Goal: Task Accomplishment & Management: Complete application form

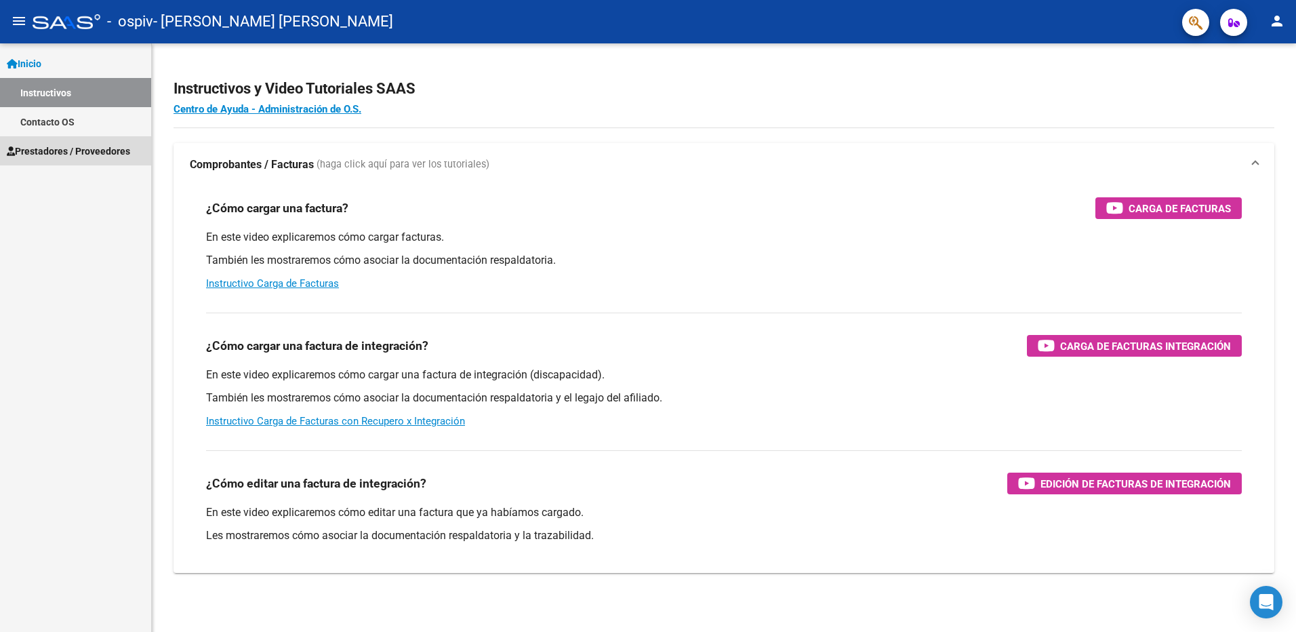
click at [96, 144] on span "Prestadores / Proveedores" at bounding box center [68, 151] width 123 height 15
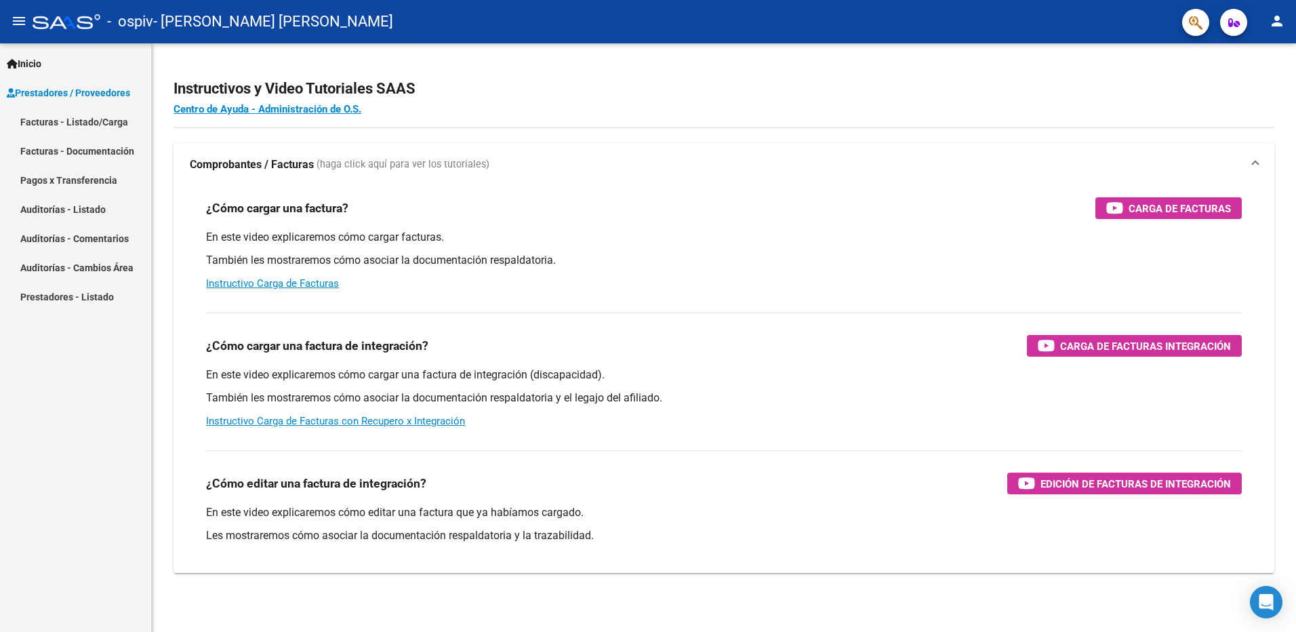
click at [98, 125] on link "Facturas - Listado/Carga" at bounding box center [75, 121] width 151 height 29
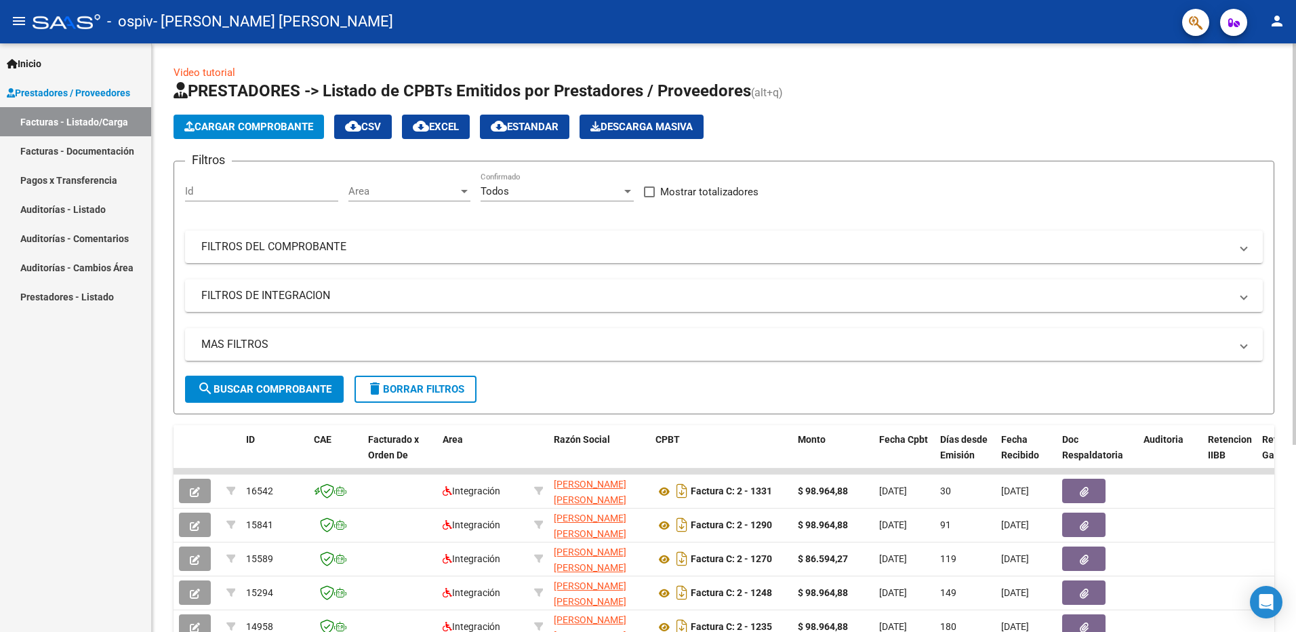
click at [268, 122] on span "Cargar Comprobante" at bounding box center [248, 127] width 129 height 12
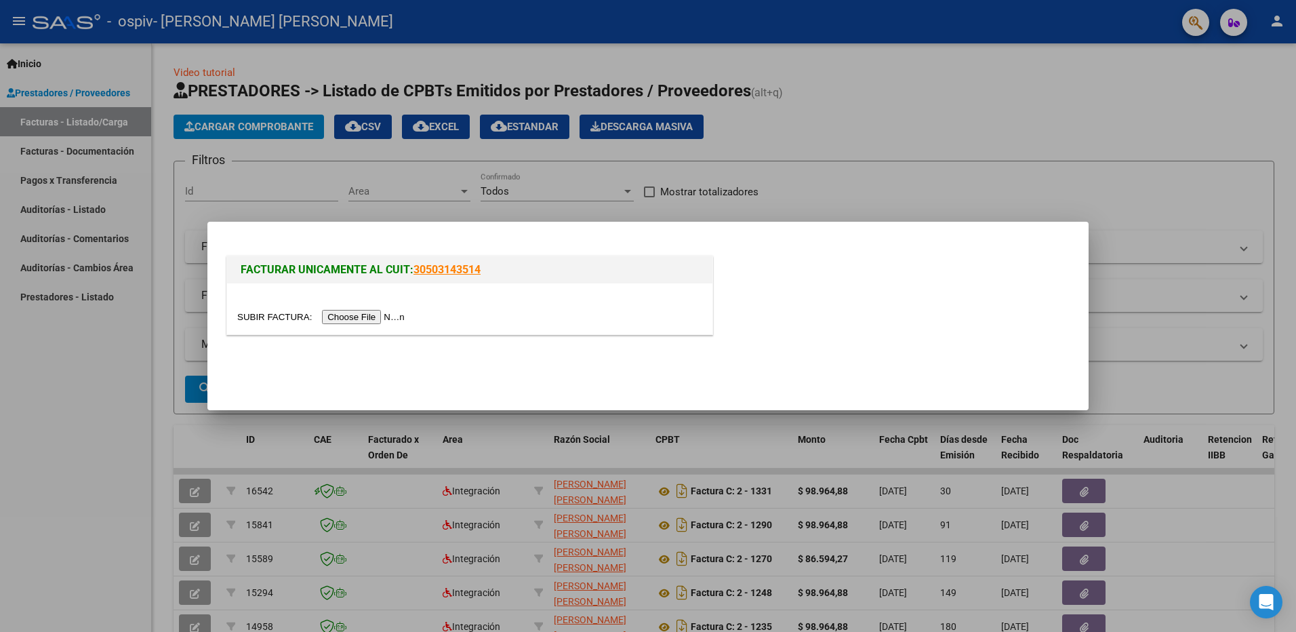
click at [360, 319] on input "file" at bounding box center [323, 317] width 172 height 14
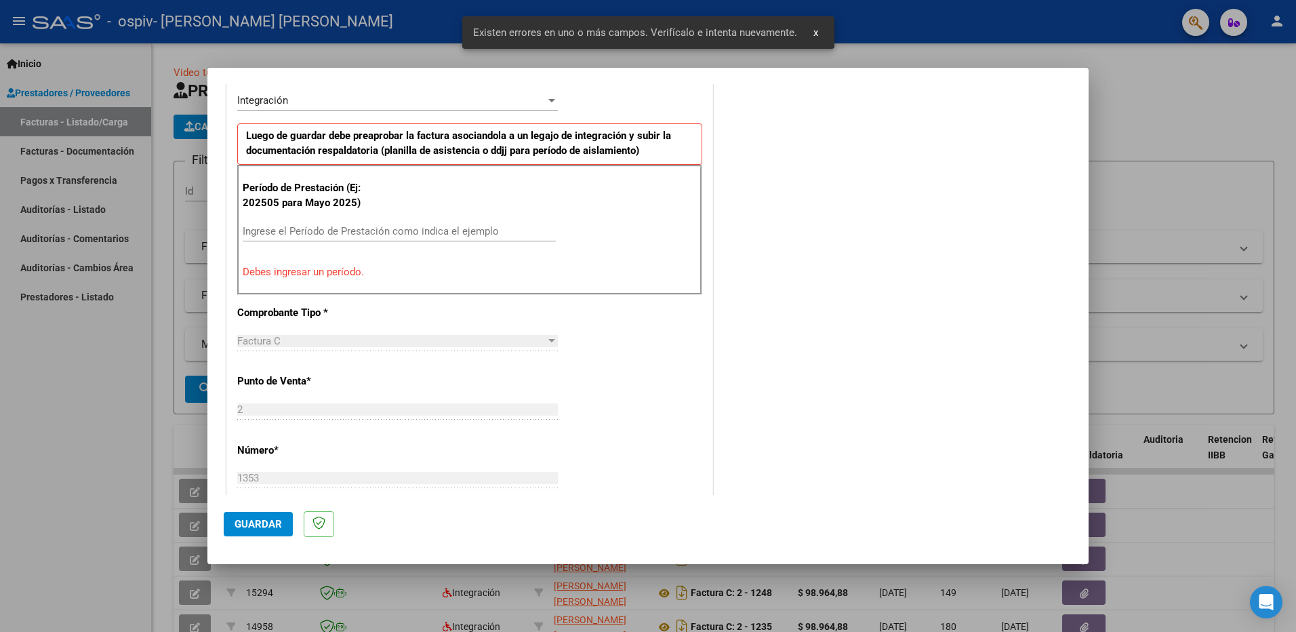
scroll to position [407, 0]
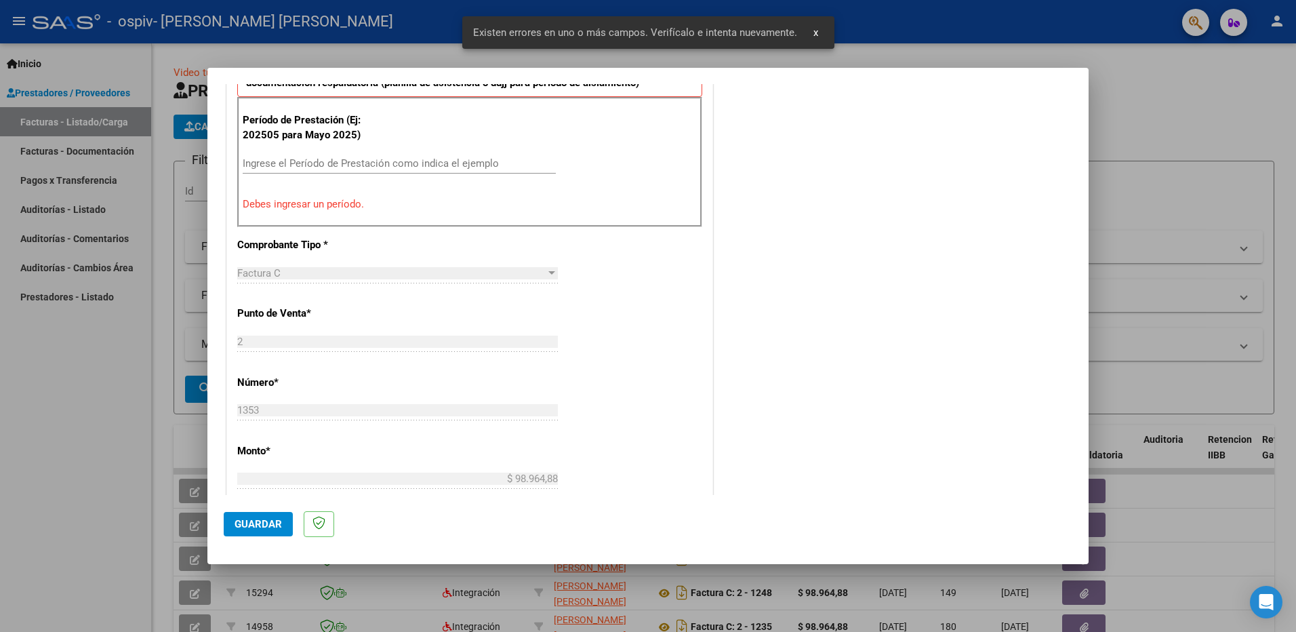
click at [312, 160] on input "Ingrese el Período de Prestación como indica el ejemplo" at bounding box center [399, 163] width 313 height 12
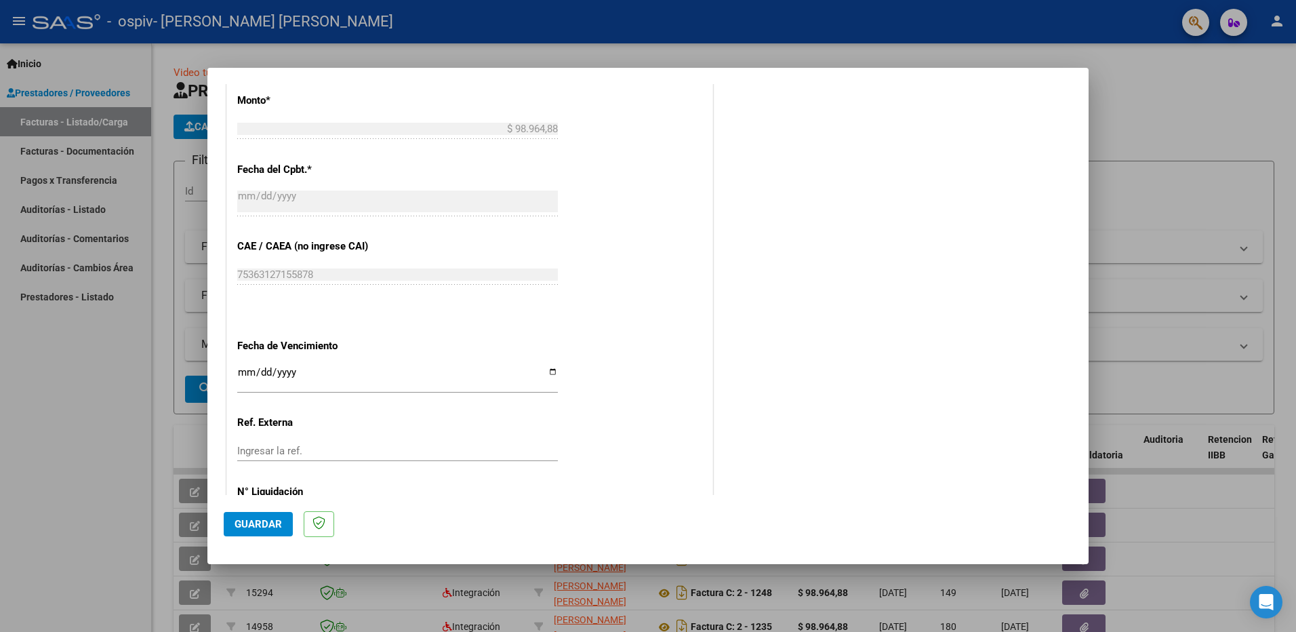
scroll to position [782, 0]
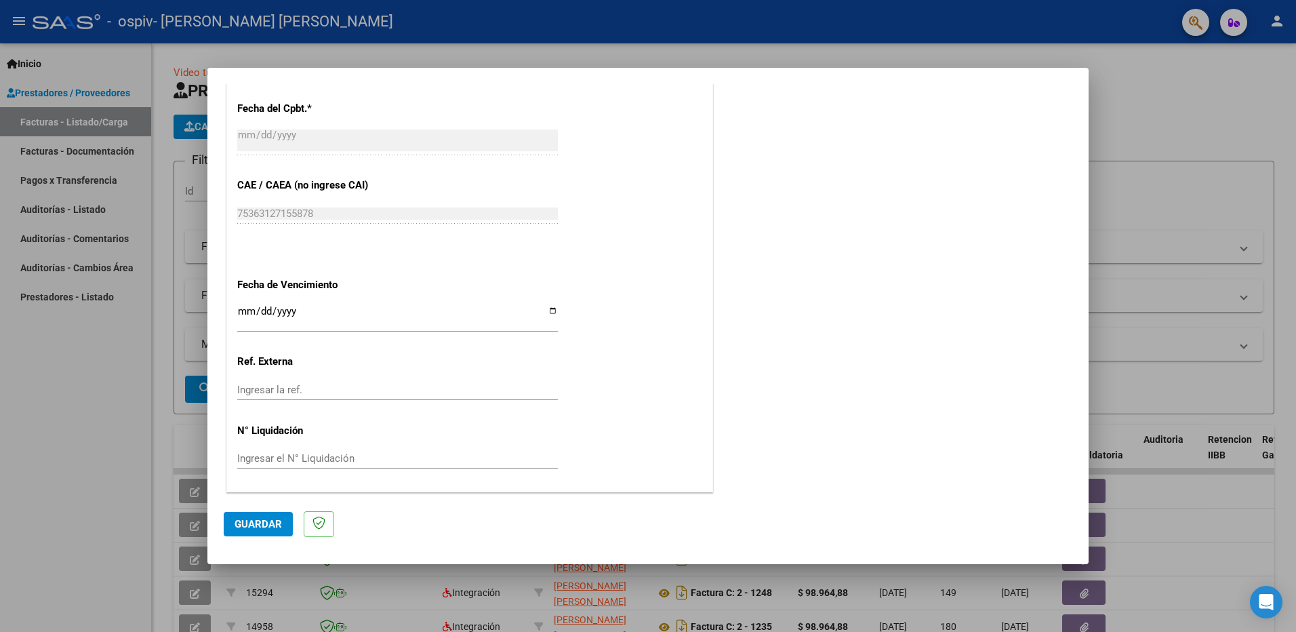
type input "202508"
click at [546, 308] on input "Ingresar la fecha" at bounding box center [397, 317] width 321 height 22
type input "[DATE]"
click at [277, 519] on span "Guardar" at bounding box center [258, 524] width 47 height 12
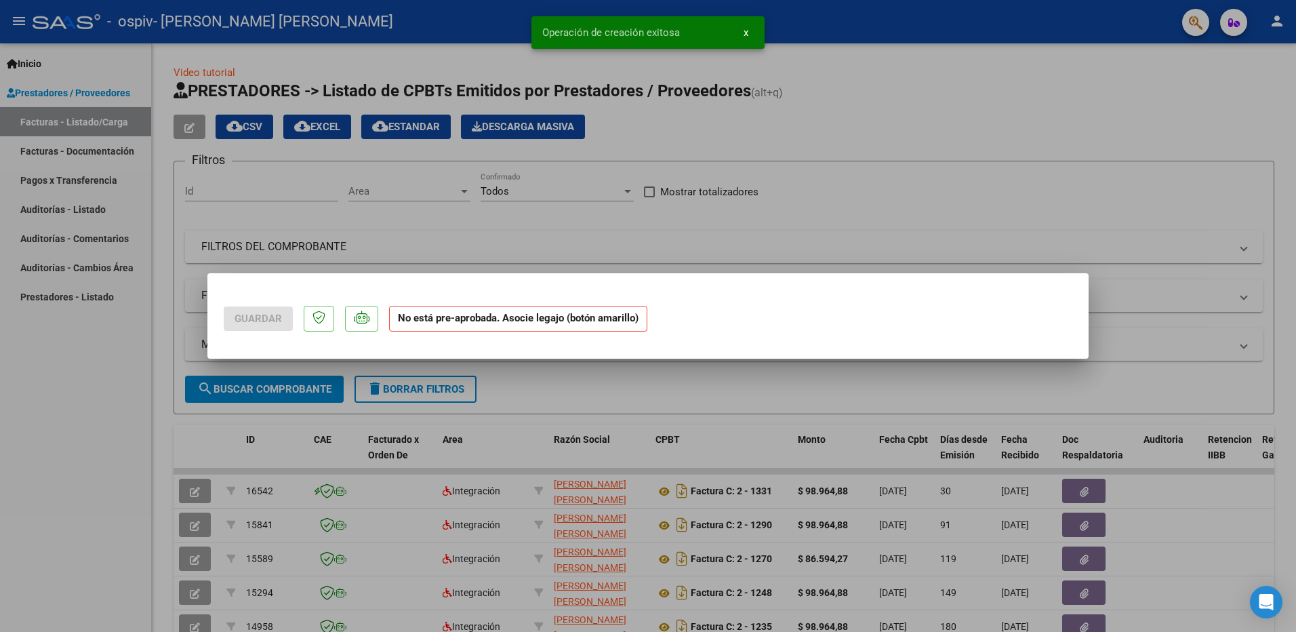
scroll to position [0, 0]
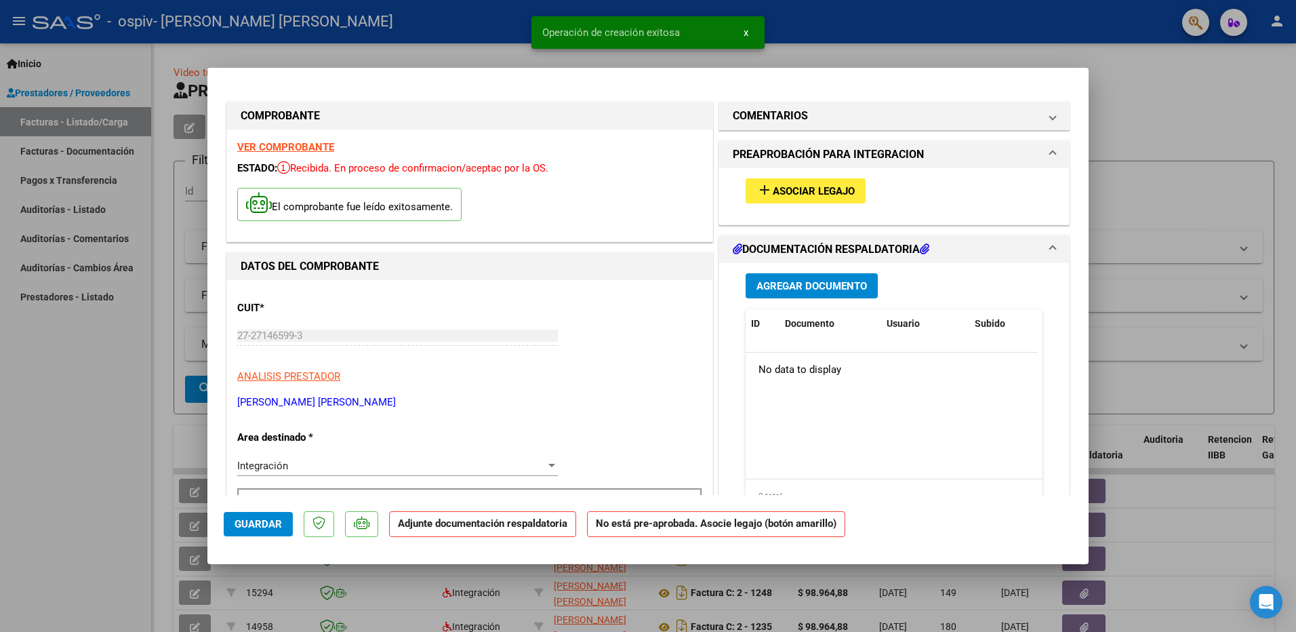
click at [664, 197] on span "Asociar Legajo" at bounding box center [814, 191] width 82 height 12
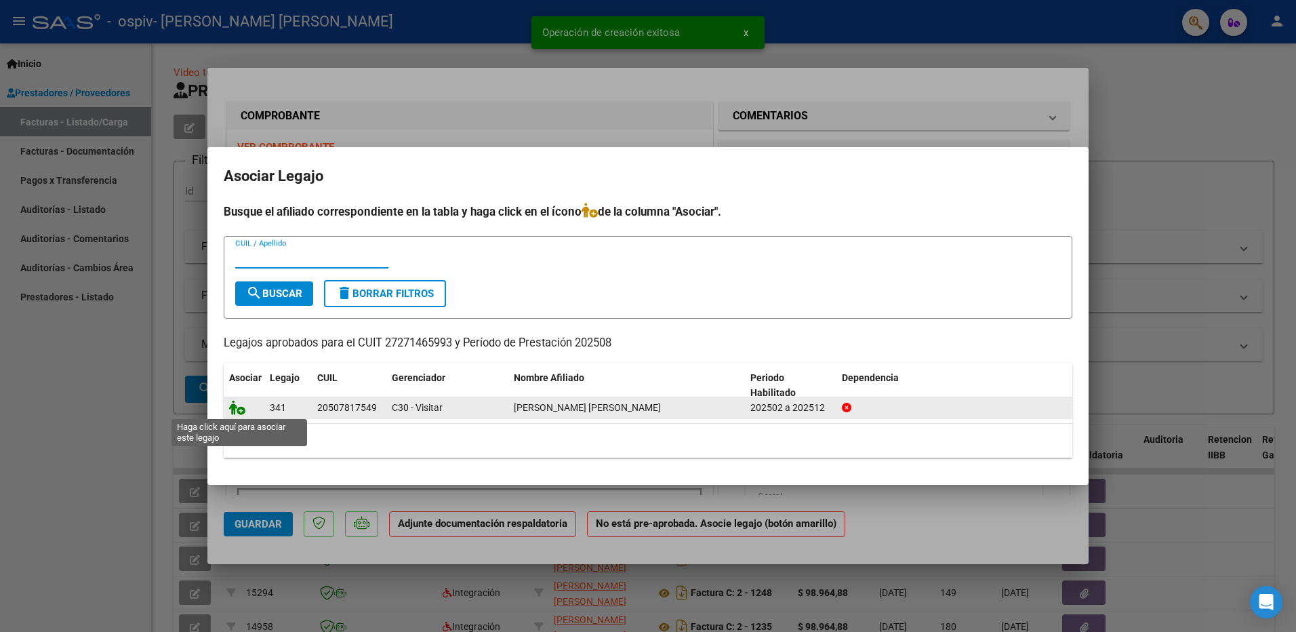
click at [233, 407] on icon at bounding box center [237, 407] width 16 height 15
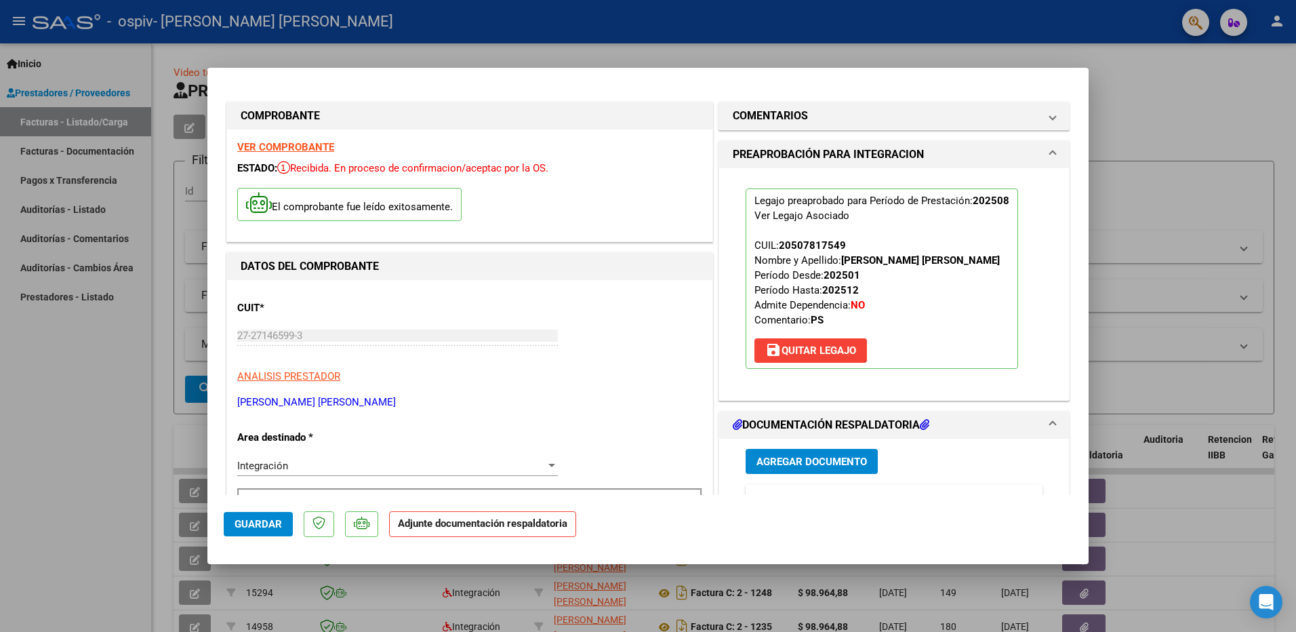
click at [664, 454] on button "Agregar Documento" at bounding box center [812, 461] width 132 height 25
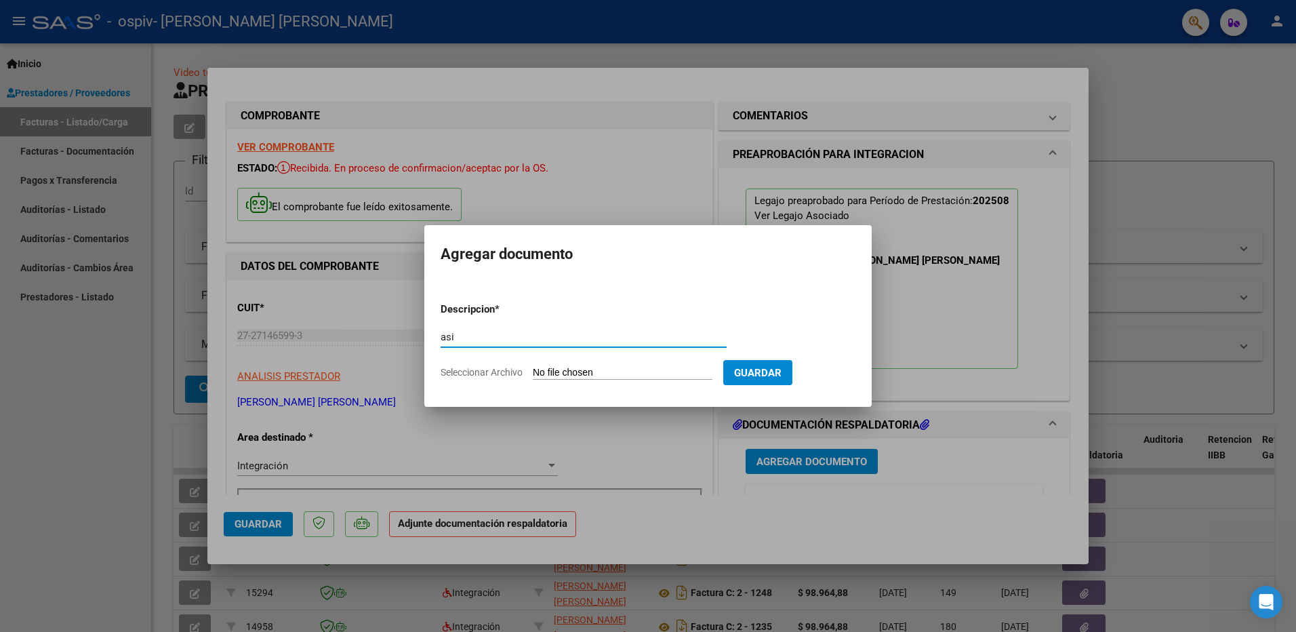
type input "ASISTENCIA"
click at [572, 371] on input "Seleccionar Archivo" at bounding box center [623, 373] width 180 height 13
type input "C:\fakepath\ASISTENCIA-[PERSON_NAME][GEOGRAPHIC_DATA]pdf"
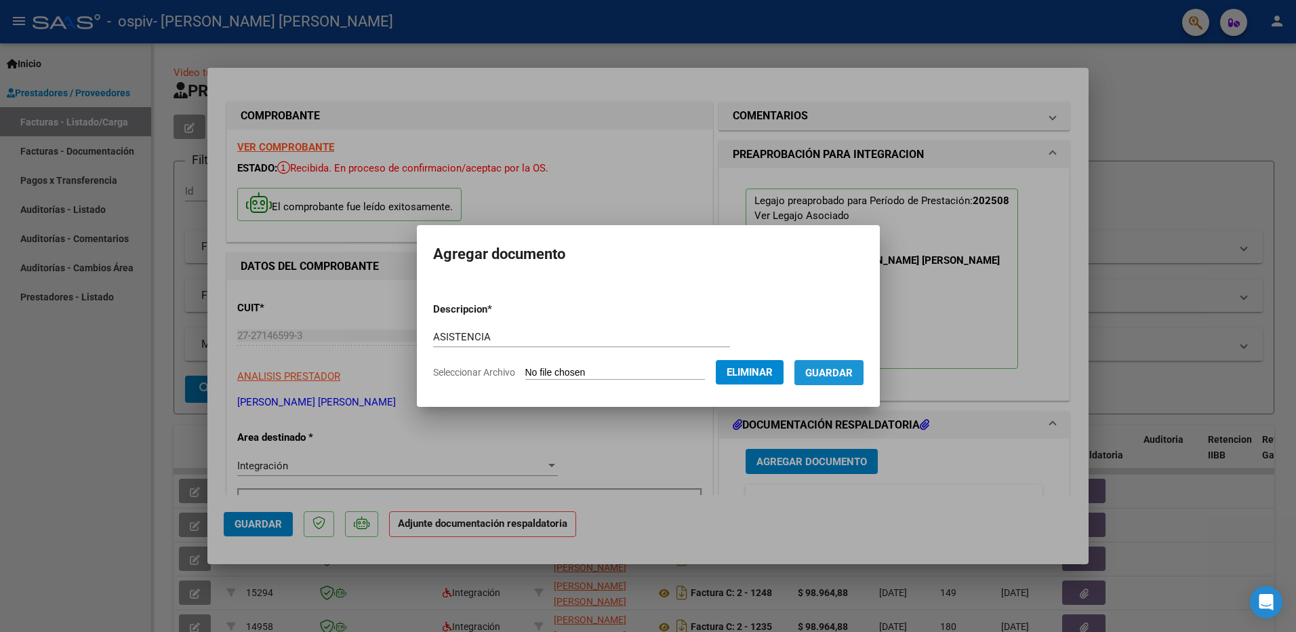
click at [664, 374] on span "Guardar" at bounding box center [828, 373] width 47 height 12
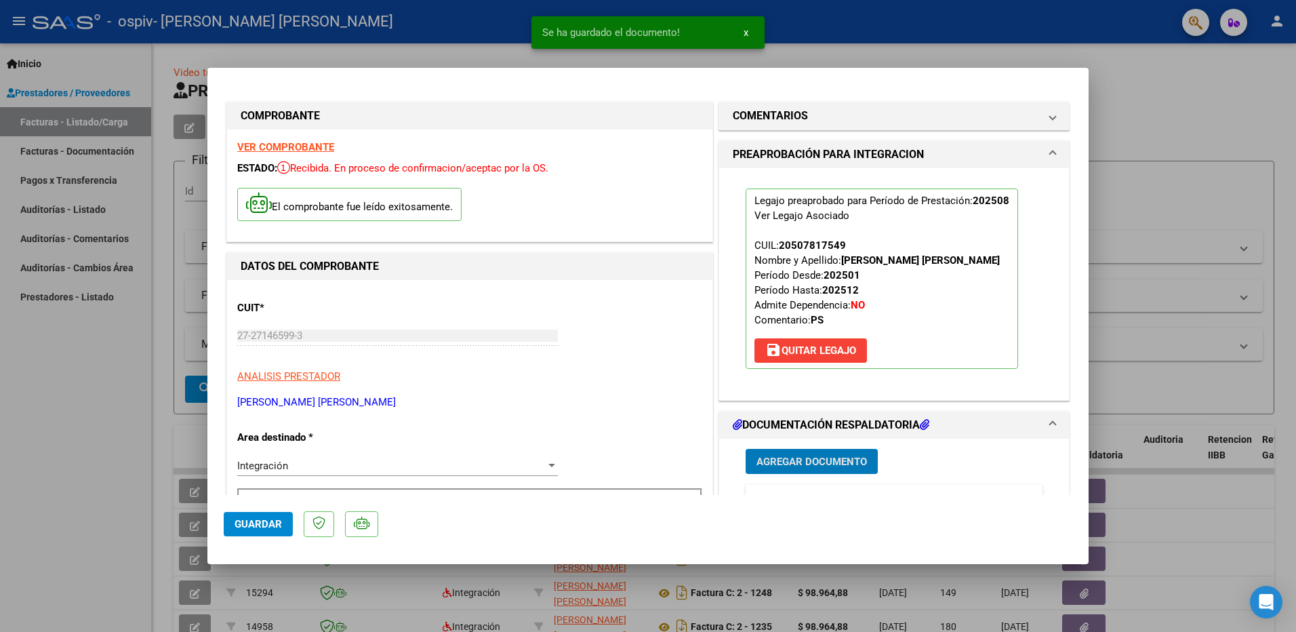
click at [664, 454] on button "Agregar Documento" at bounding box center [812, 461] width 132 height 25
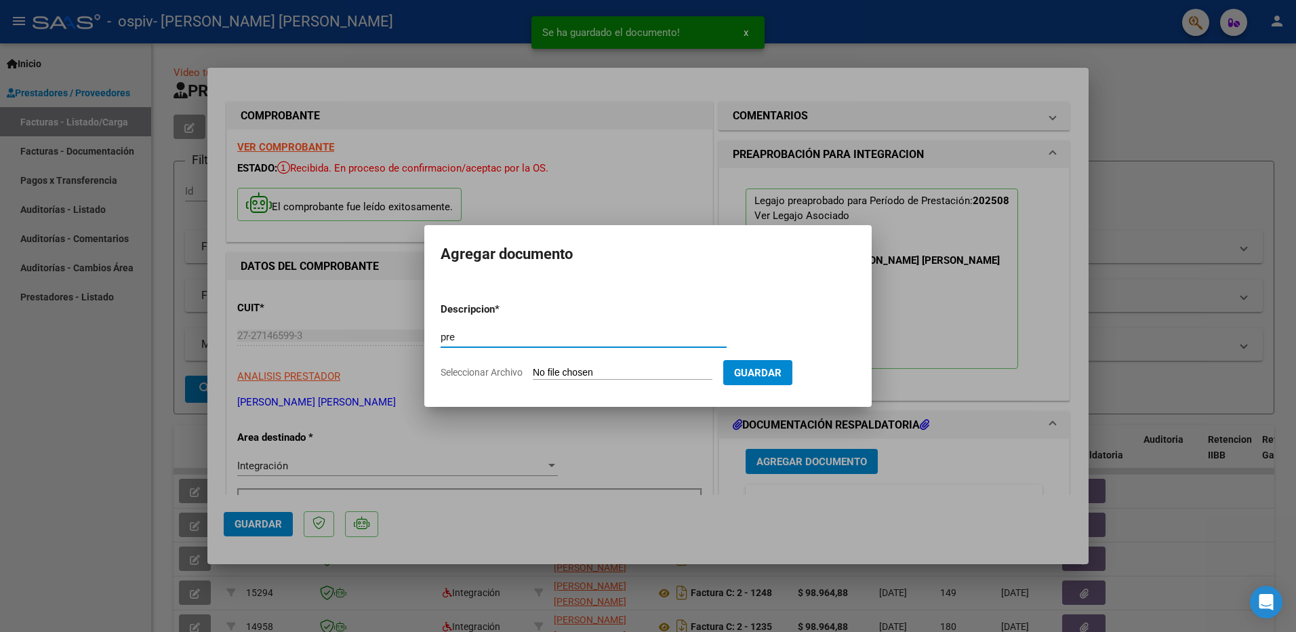
type input "PRESUPUESTO APROBADO"
click at [600, 369] on input "Seleccionar Archivo" at bounding box center [623, 373] width 180 height 13
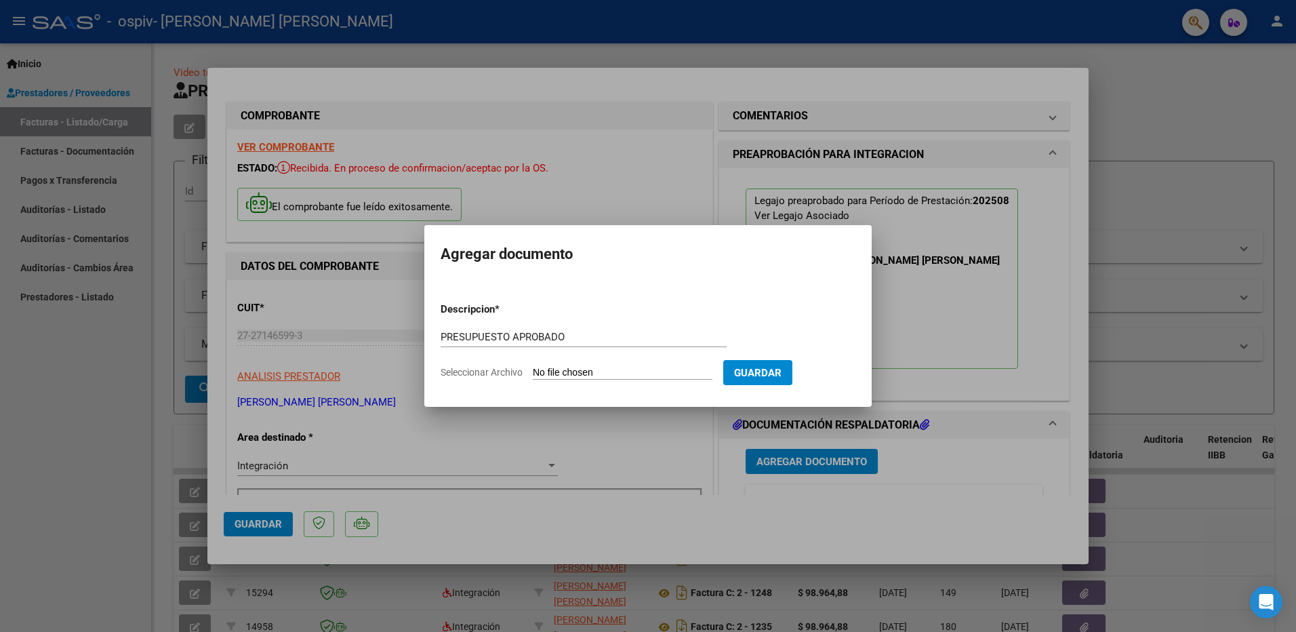
type input "C:\fakepath\[PERSON_NAME] [PERSON_NAME] PS.pdf"
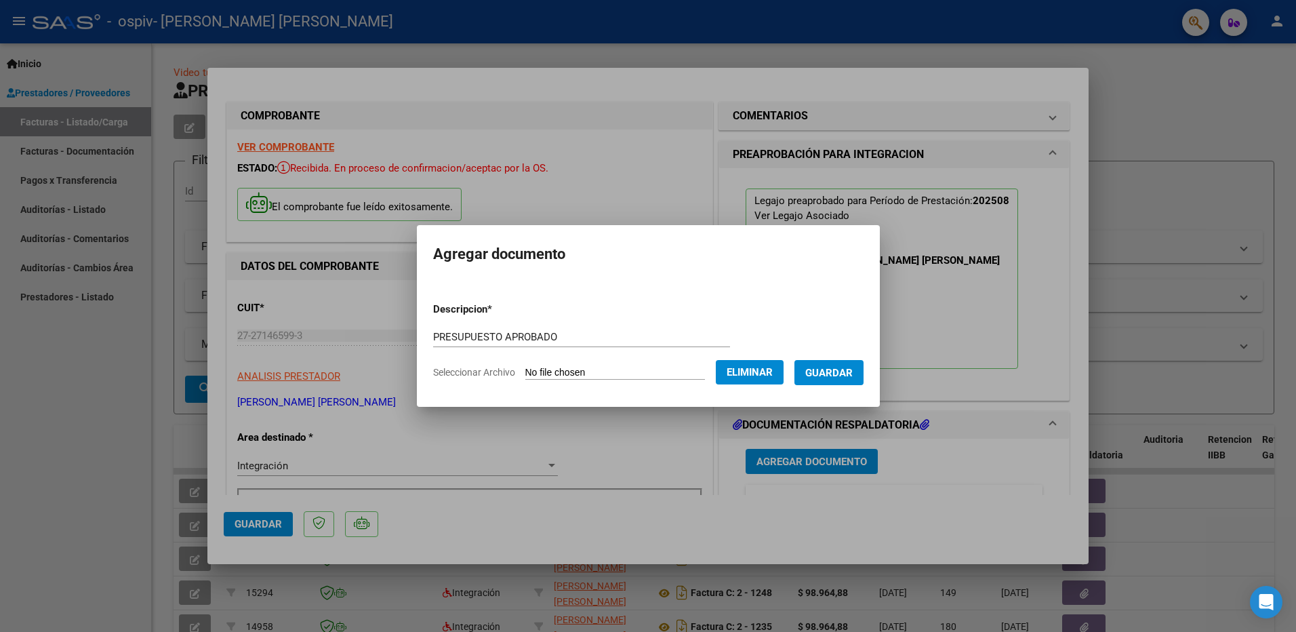
click at [664, 379] on span "Guardar" at bounding box center [828, 373] width 47 height 12
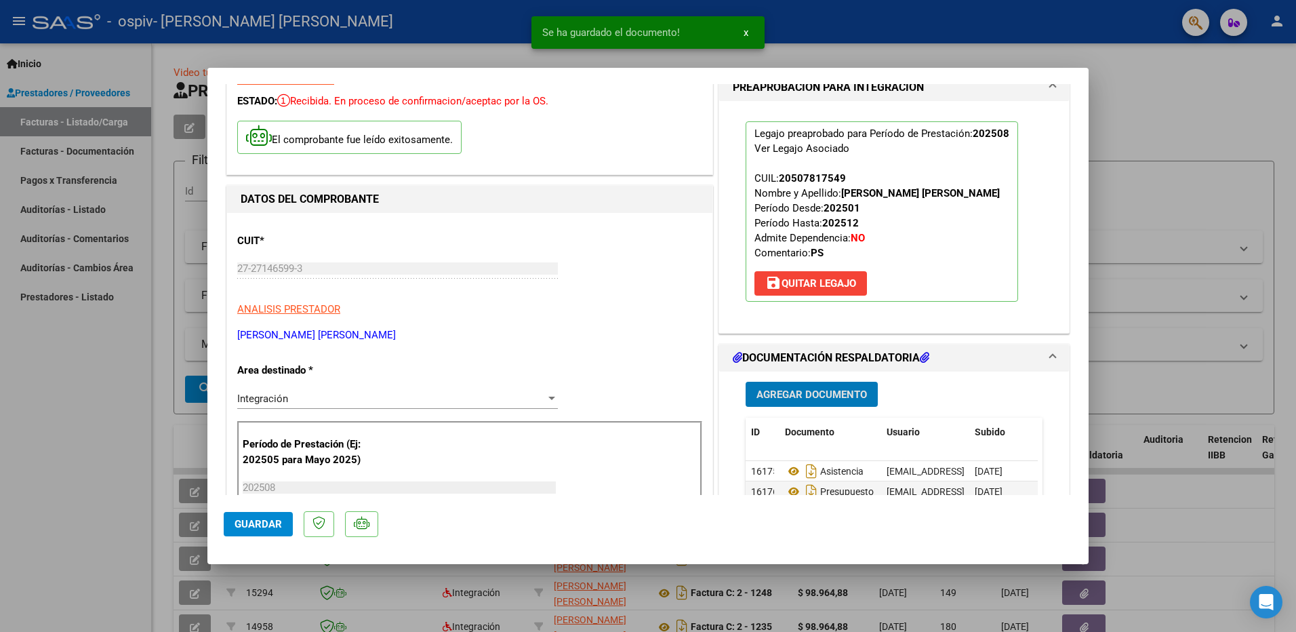
scroll to position [68, 0]
click at [250, 527] on span "Guardar" at bounding box center [258, 524] width 47 height 12
click at [93, 458] on div at bounding box center [648, 316] width 1296 height 632
type input "$ 0,00"
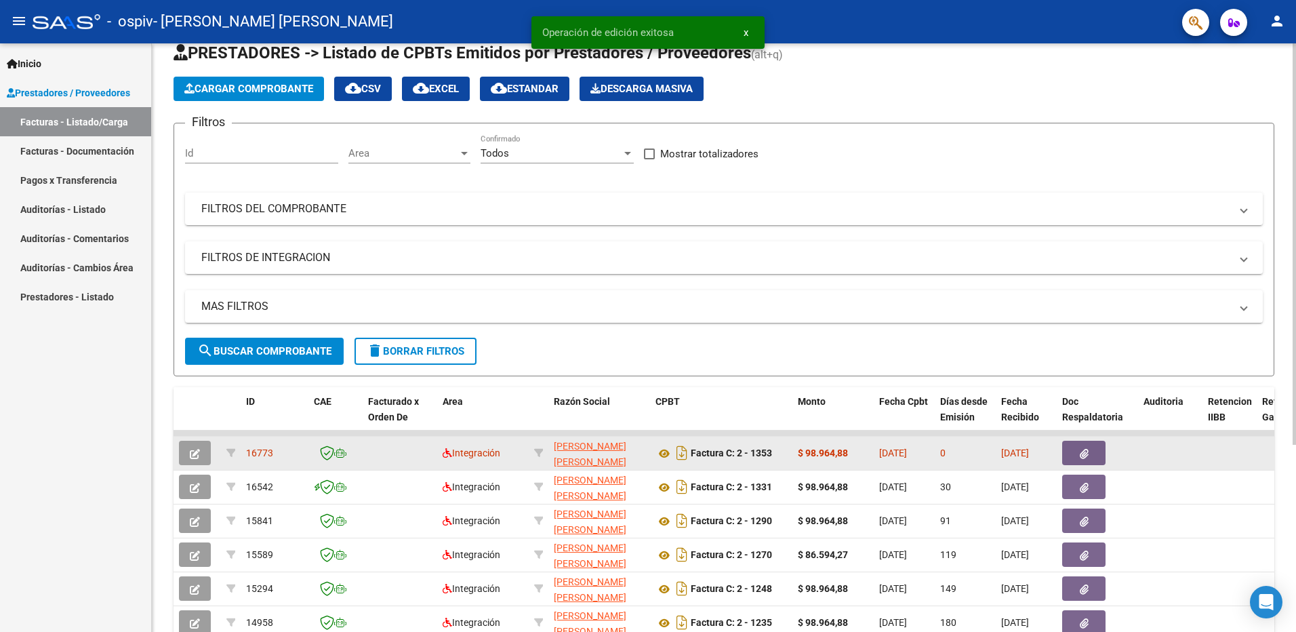
scroll to position [271, 0]
